Goal: Task Accomplishment & Management: Manage account settings

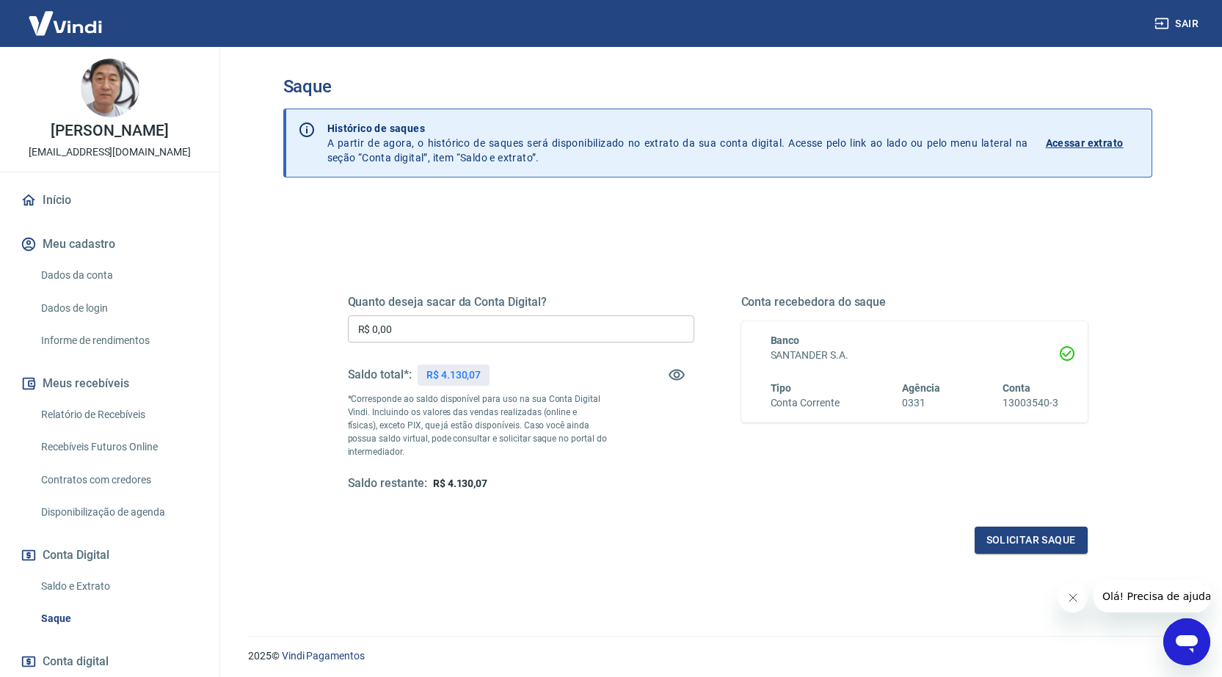
click at [584, 333] on input "R$ 0,00" at bounding box center [521, 329] width 346 height 27
type input "R$ 4.130,01"
click at [1032, 545] on button "Solicitar saque" at bounding box center [1031, 540] width 113 height 27
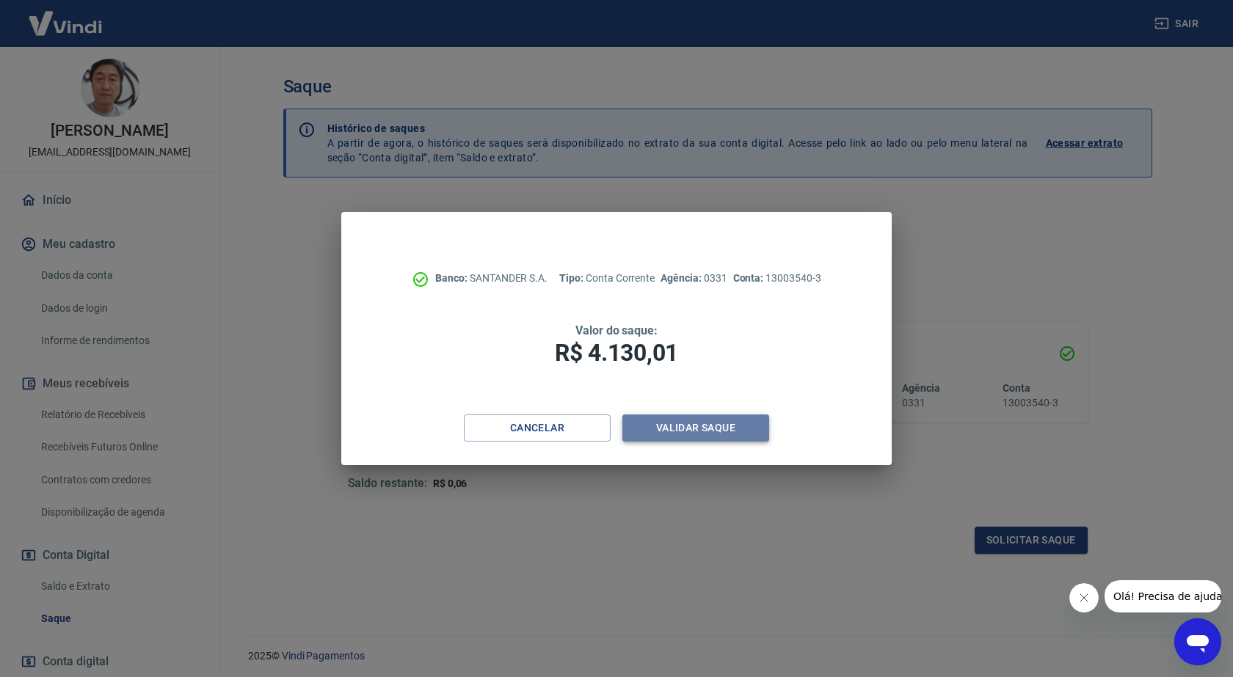
click at [695, 428] on button "Validar saque" at bounding box center [695, 428] width 147 height 27
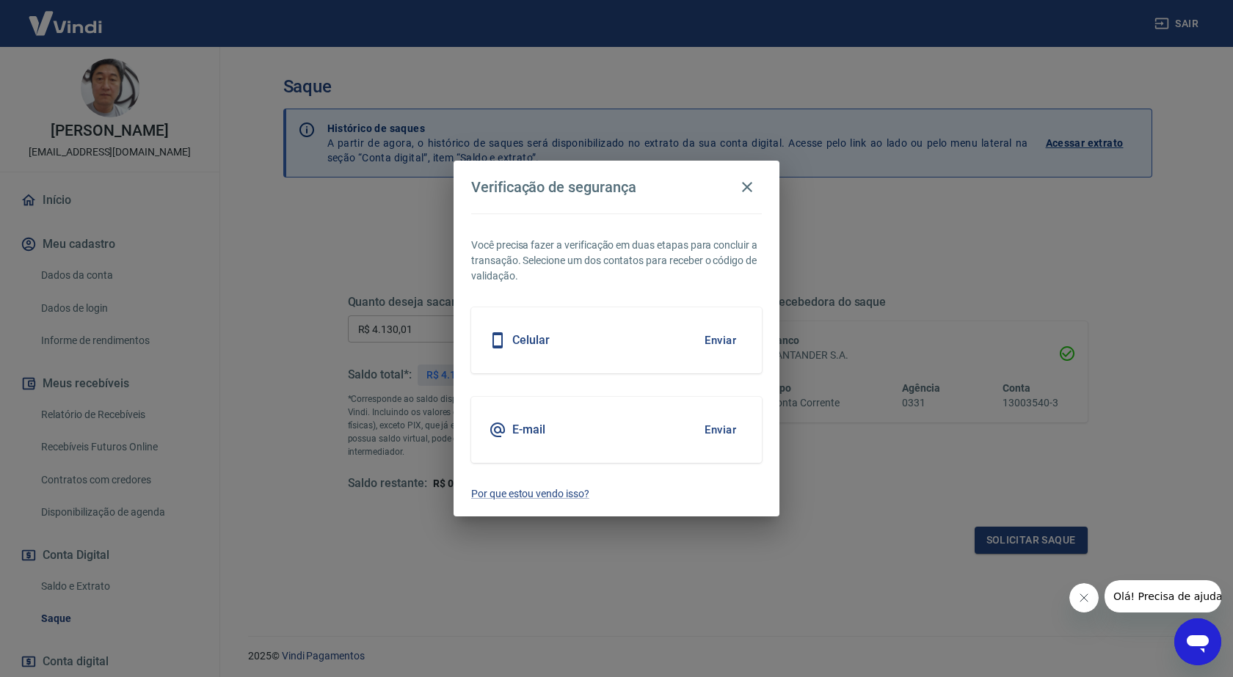
click at [724, 346] on button "Enviar" at bounding box center [720, 340] width 48 height 31
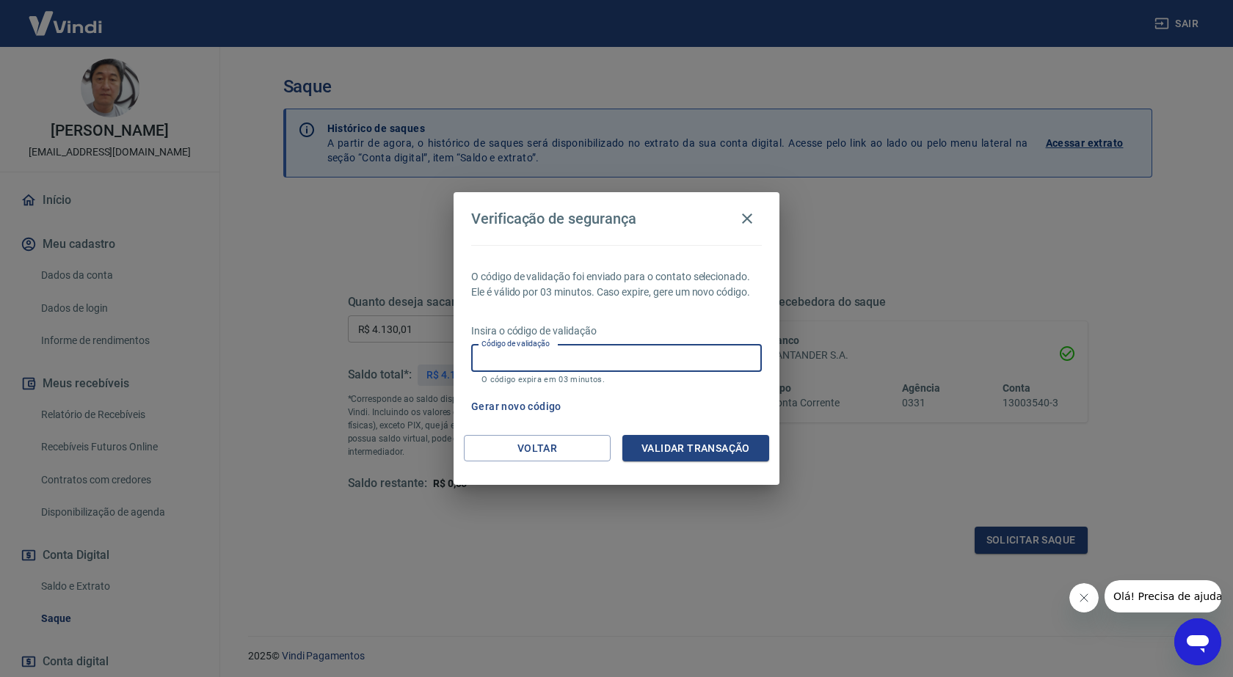
click at [679, 370] on input "Código de validação" at bounding box center [616, 358] width 291 height 27
click at [714, 405] on div "Gerar novo código" at bounding box center [613, 406] width 296 height 27
click at [545, 407] on button "Gerar novo código" at bounding box center [516, 406] width 102 height 27
click at [663, 360] on input "Código de validação" at bounding box center [616, 358] width 291 height 27
click at [697, 411] on div "Gerar novo código" at bounding box center [613, 406] width 296 height 27
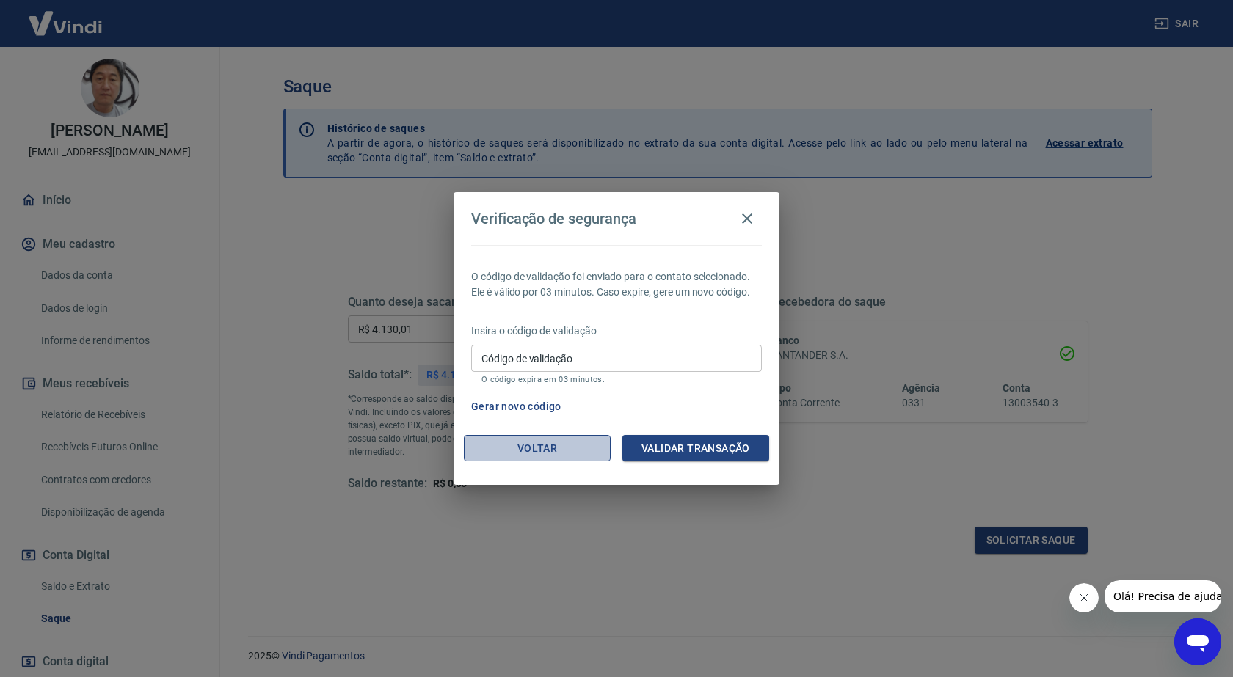
click at [551, 448] on button "Voltar" at bounding box center [537, 448] width 147 height 27
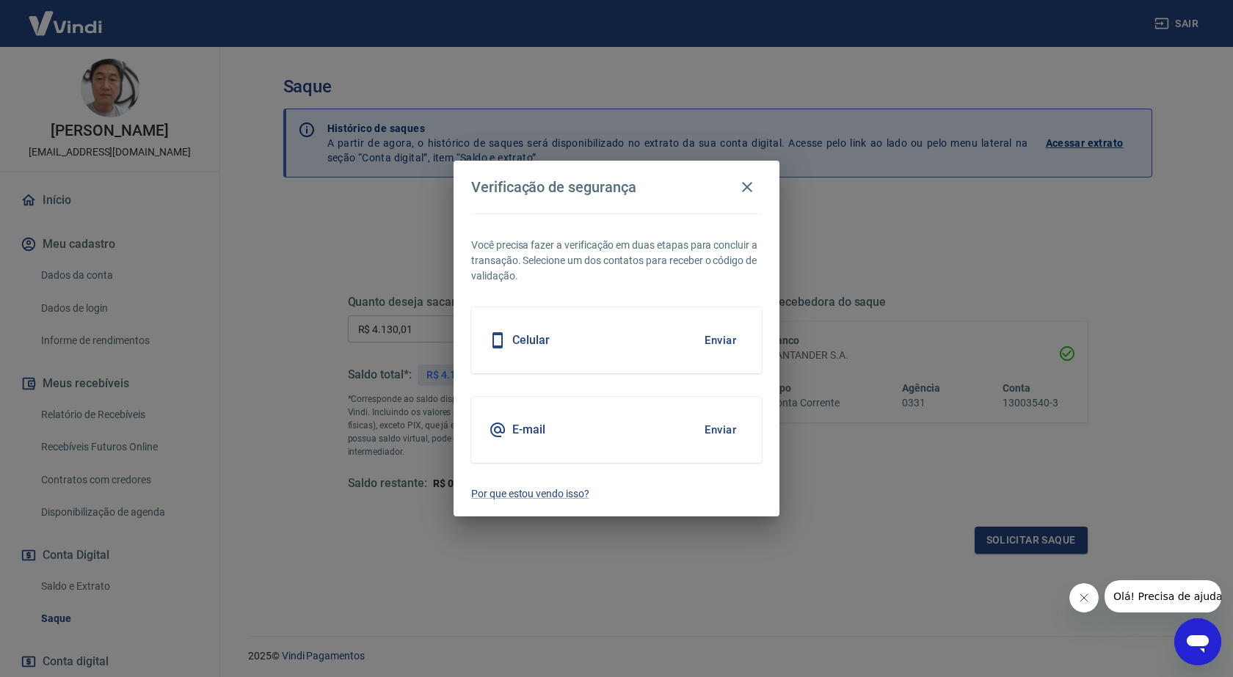
click at [713, 429] on button "Enviar" at bounding box center [720, 430] width 48 height 31
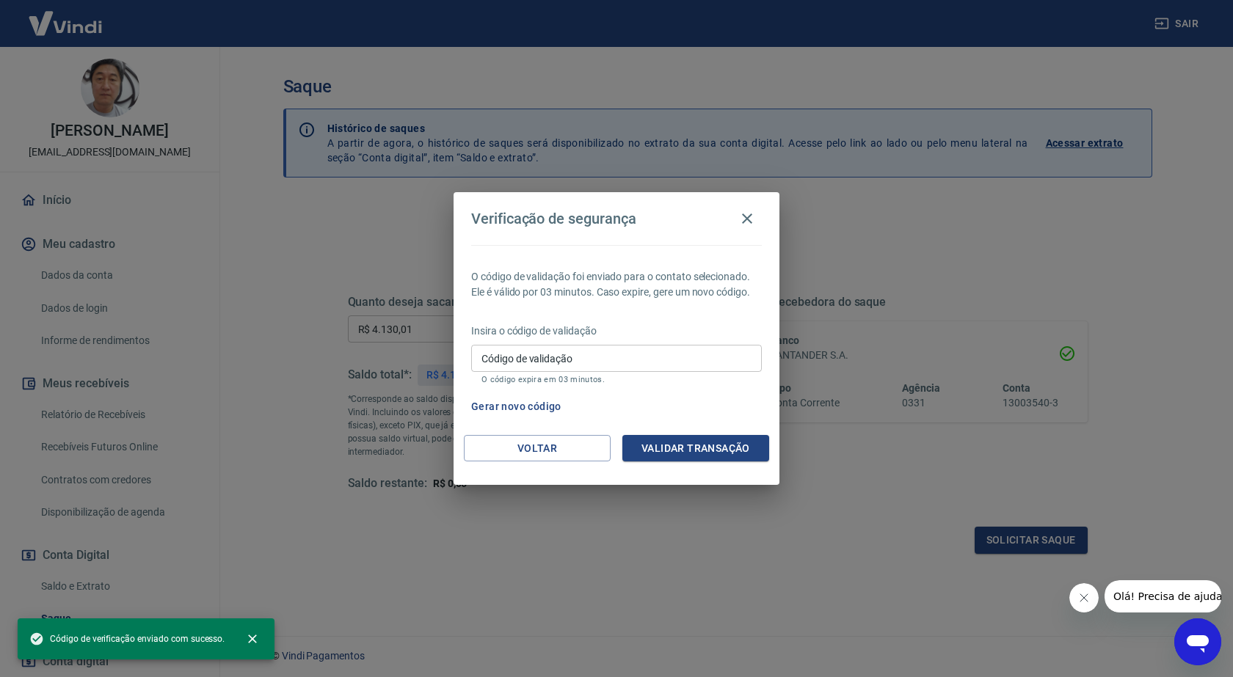
click at [597, 354] on input "Código de validação" at bounding box center [616, 358] width 291 height 27
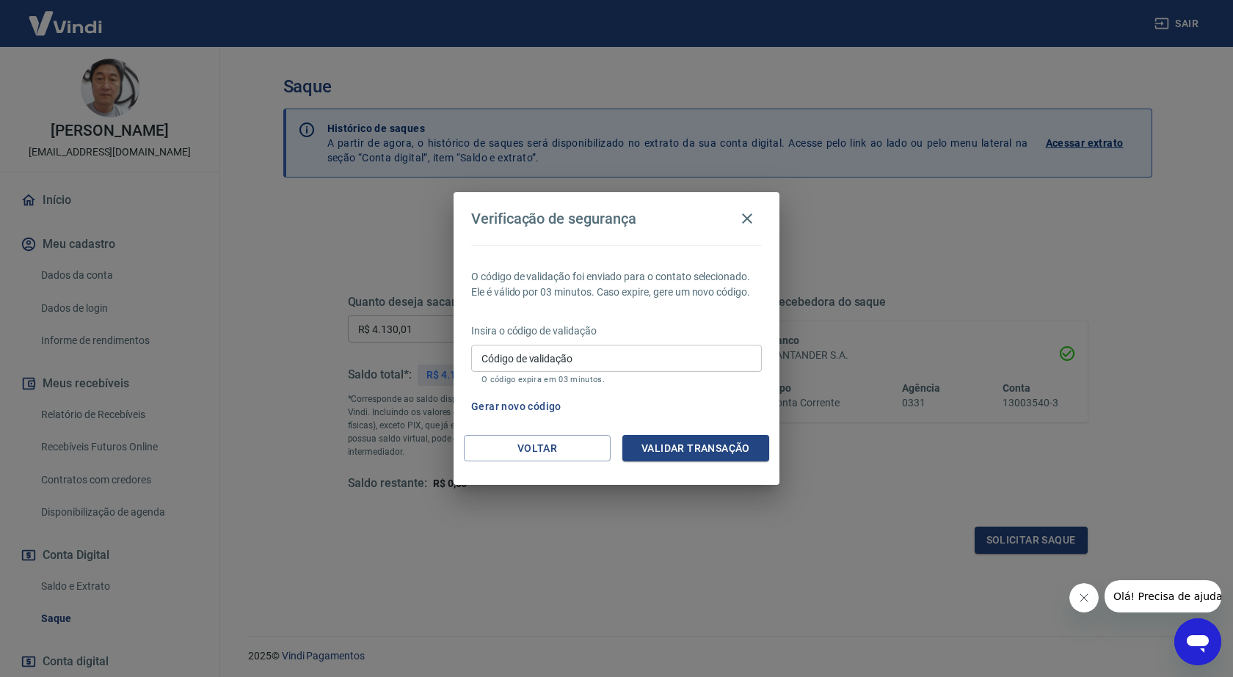
click at [664, 411] on div "Gerar novo código" at bounding box center [613, 406] width 296 height 27
click at [577, 363] on input "Código de validação" at bounding box center [616, 358] width 291 height 27
type input "666845"
click at [710, 448] on button "Validar transação" at bounding box center [695, 448] width 147 height 27
